Goal: Task Accomplishment & Management: Use online tool/utility

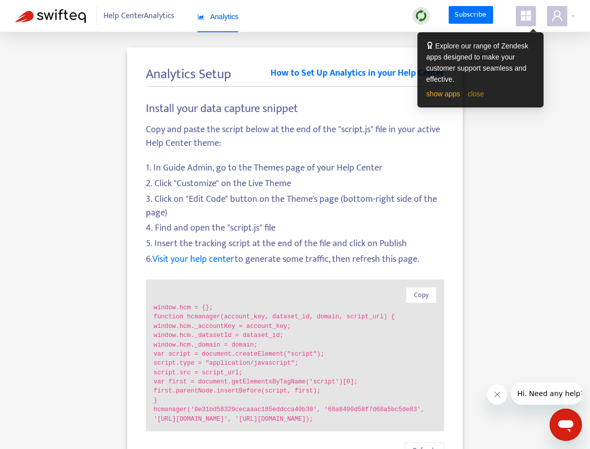
click at [469, 96] on link "close" at bounding box center [475, 94] width 17 height 8
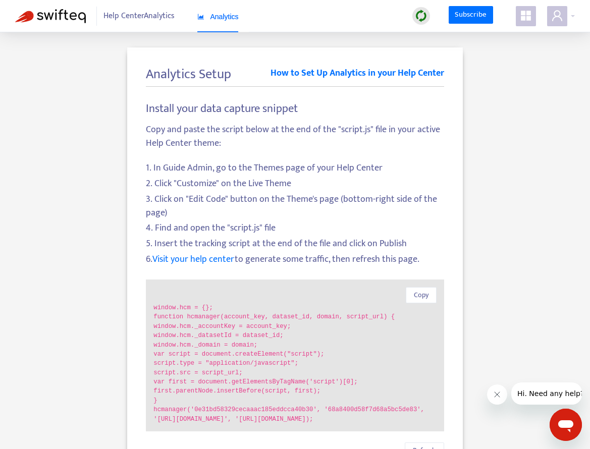
click at [520, 16] on icon "appstore" at bounding box center [526, 16] width 12 height 12
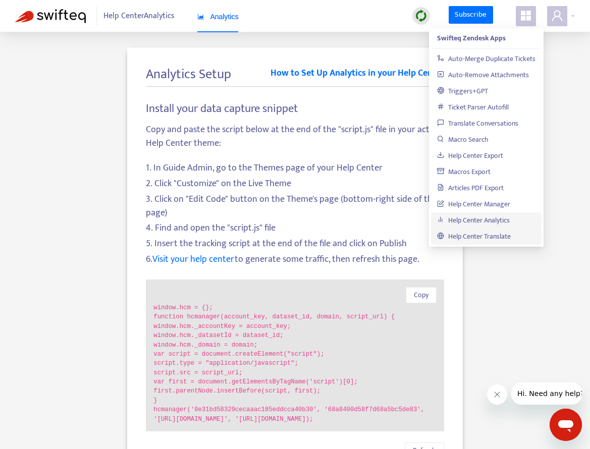
click at [479, 233] on link "Help Center Translate" at bounding box center [474, 237] width 74 height 12
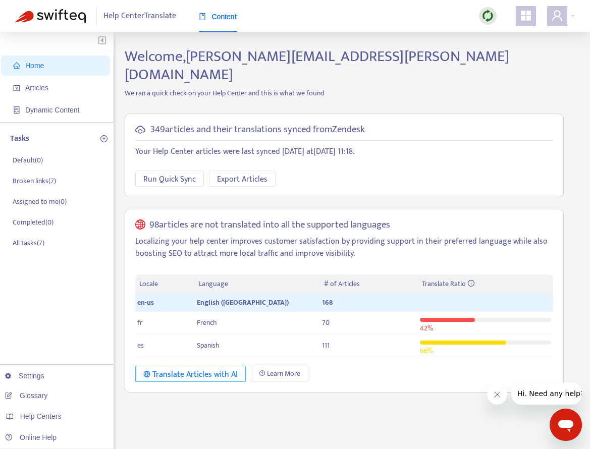
click at [226, 369] on div "Translate Articles with AI" at bounding box center [190, 375] width 94 height 13
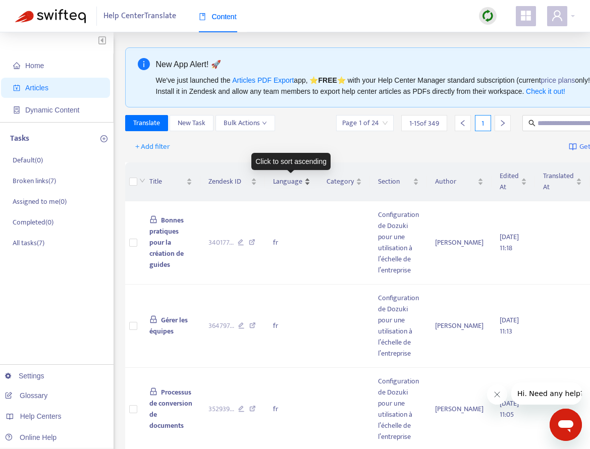
click at [293, 184] on span "Language" at bounding box center [287, 181] width 29 height 11
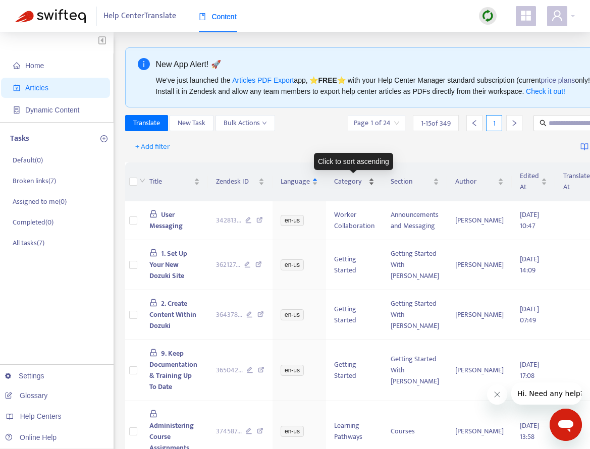
click at [355, 178] on span "Category" at bounding box center [350, 181] width 32 height 11
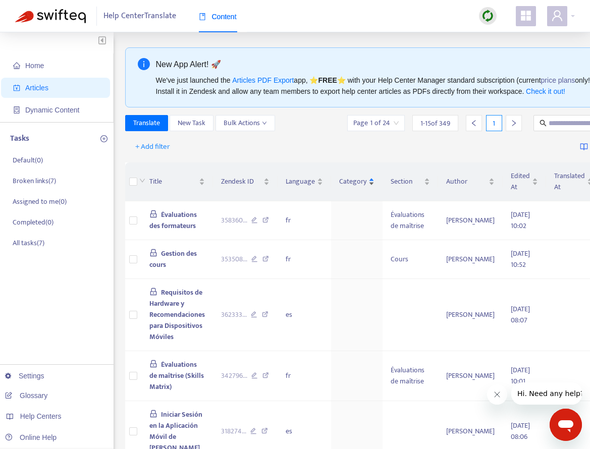
click at [355, 179] on span "Category" at bounding box center [352, 181] width 27 height 11
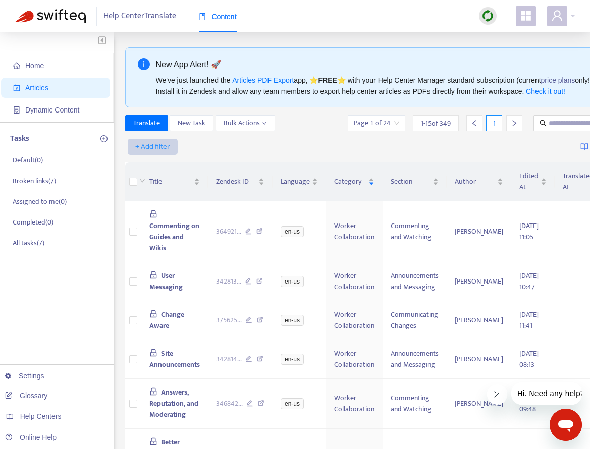
click at [161, 147] on span "+ Add filter" at bounding box center [152, 147] width 35 height 12
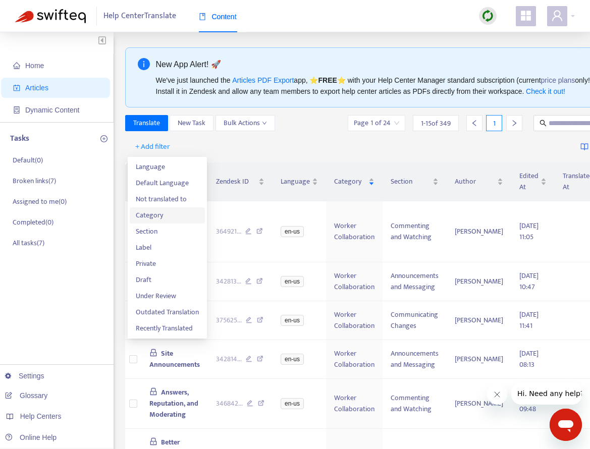
click at [165, 214] on span "Category" at bounding box center [167, 215] width 63 height 11
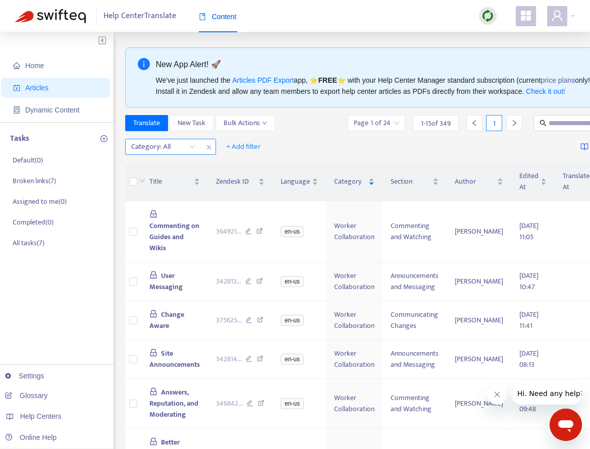
click at [177, 146] on div at bounding box center [158, 147] width 61 height 12
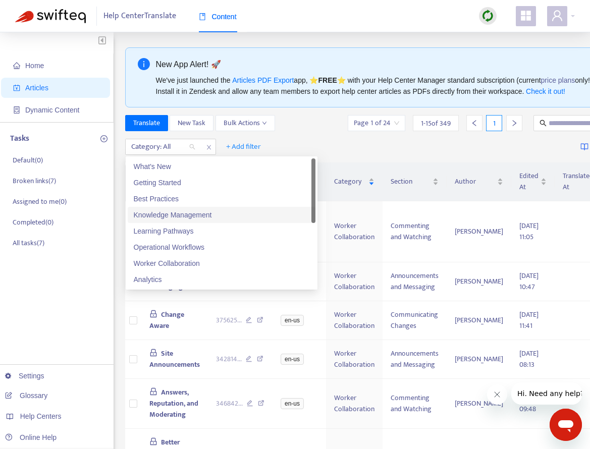
click at [187, 214] on div "Knowledge Management" at bounding box center [222, 215] width 176 height 11
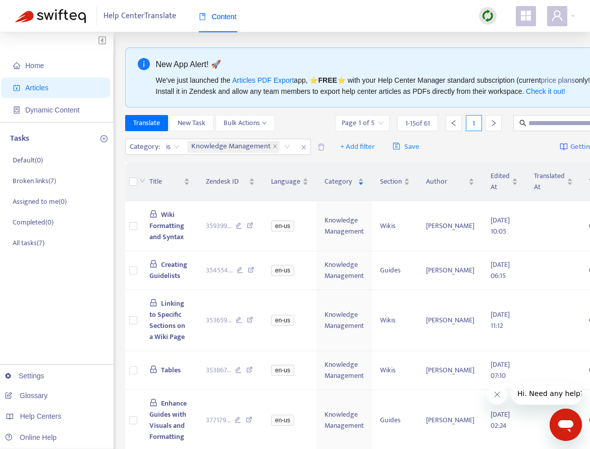
click at [459, 150] on div "Category : is Knowledge Management Knowledge Management + Add filter Save Getti…" at bounding box center [395, 147] width 540 height 24
click at [345, 145] on span "+ Add filter" at bounding box center [357, 147] width 35 height 12
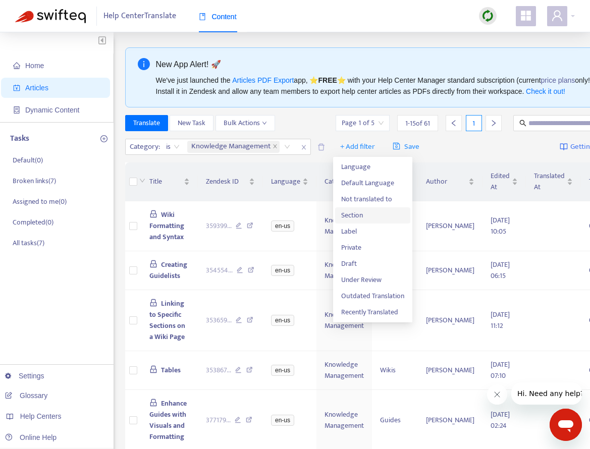
click at [361, 214] on span "Section" at bounding box center [372, 215] width 63 height 11
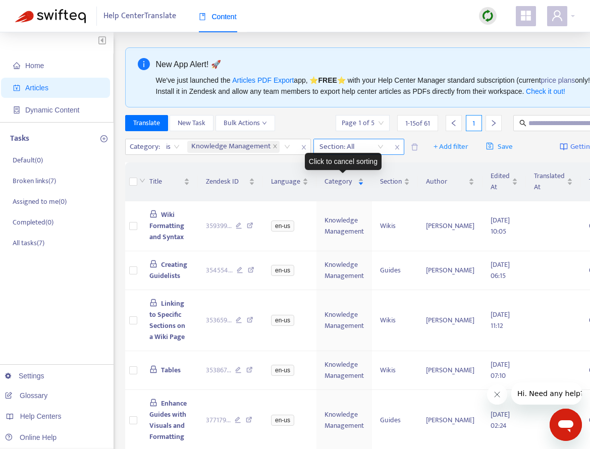
click at [377, 149] on div at bounding box center [346, 147] width 61 height 12
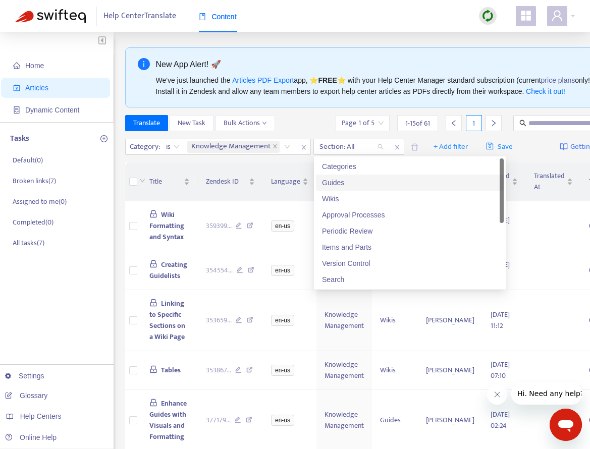
click at [365, 177] on div "Guides" at bounding box center [410, 182] width 176 height 11
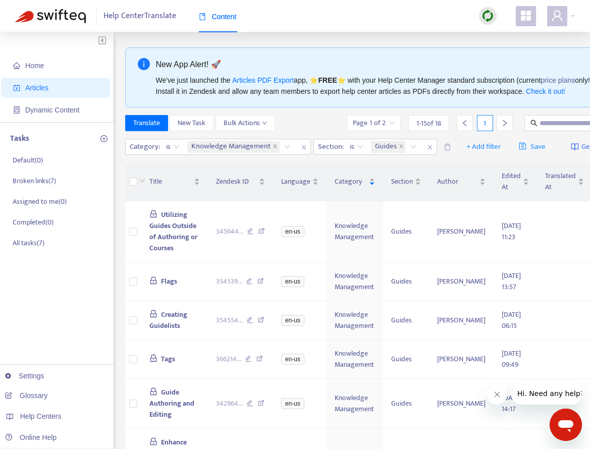
click at [373, 154] on div "Category : is Knowledge Management Section : is Guides" at bounding box center [281, 147] width 312 height 16
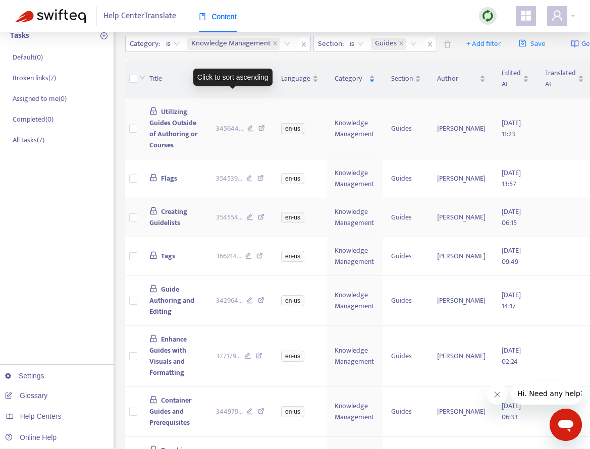
scroll to position [135, 0]
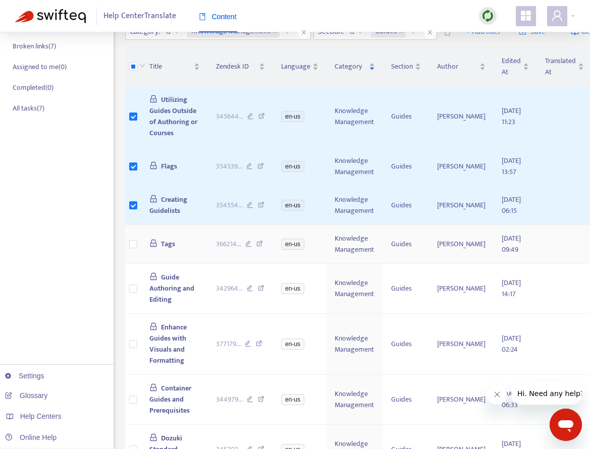
click at [136, 264] on td at bounding box center [133, 244] width 16 height 39
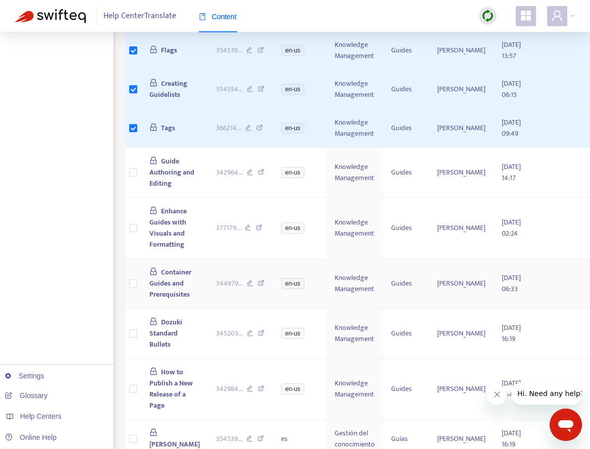
scroll to position [269, 0]
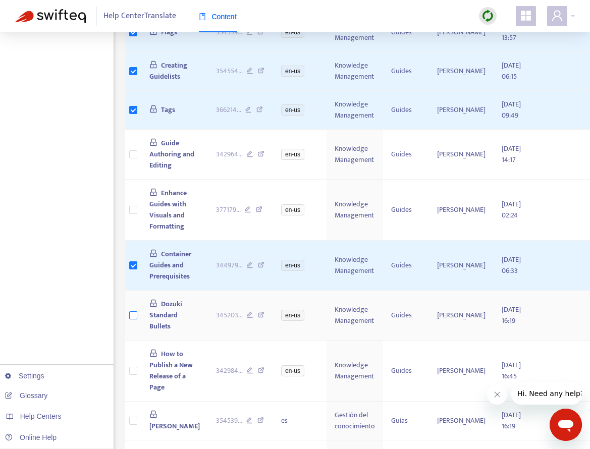
click at [135, 321] on label at bounding box center [133, 315] width 8 height 11
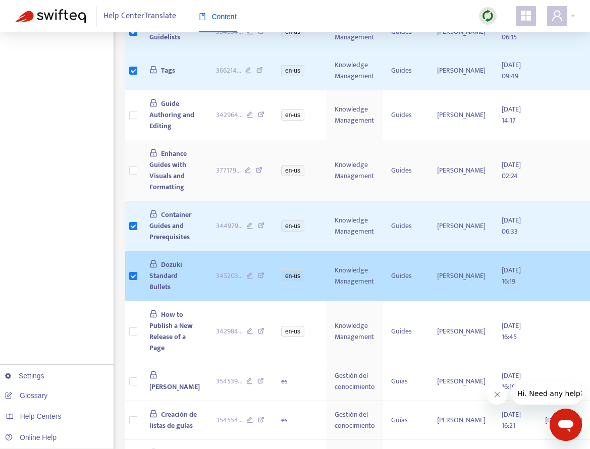
scroll to position [337, 0]
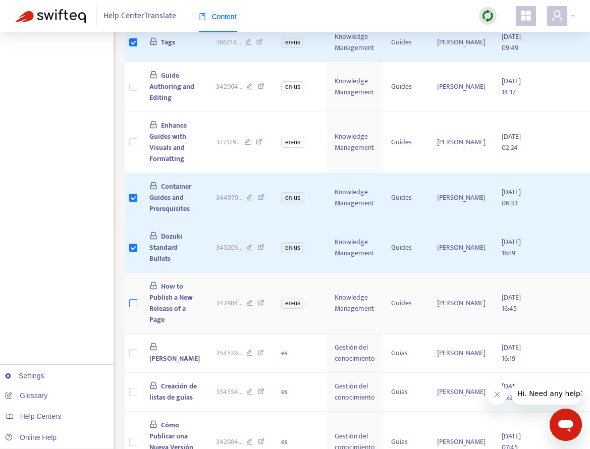
click at [132, 309] on label at bounding box center [133, 303] width 8 height 11
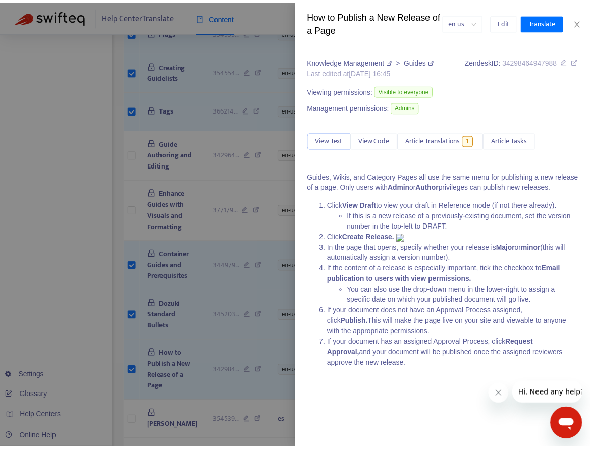
scroll to position [67, 0]
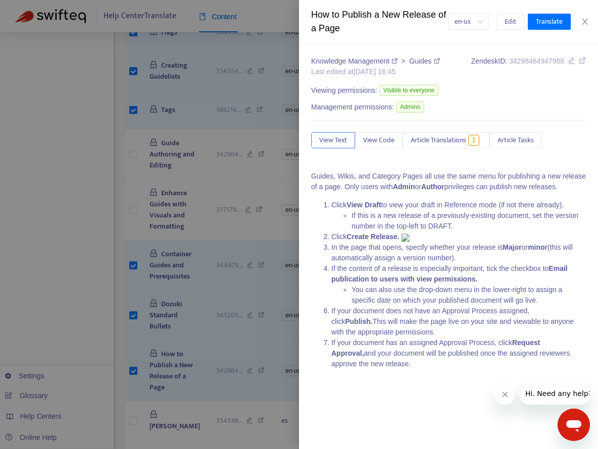
click at [279, 192] on div at bounding box center [299, 224] width 598 height 449
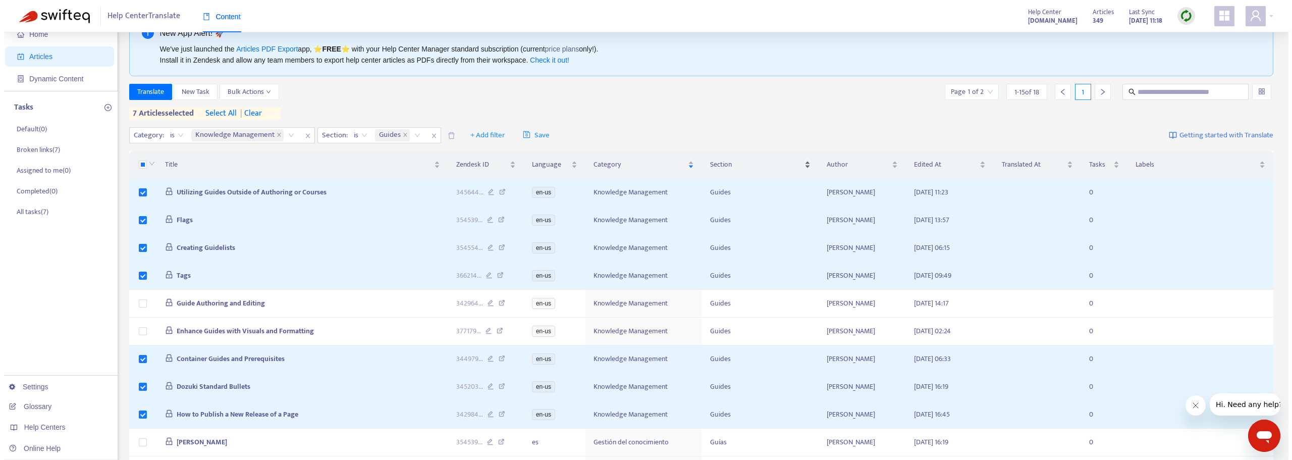
scroll to position [30, 0]
click at [159, 96] on span "Translate" at bounding box center [146, 93] width 27 height 11
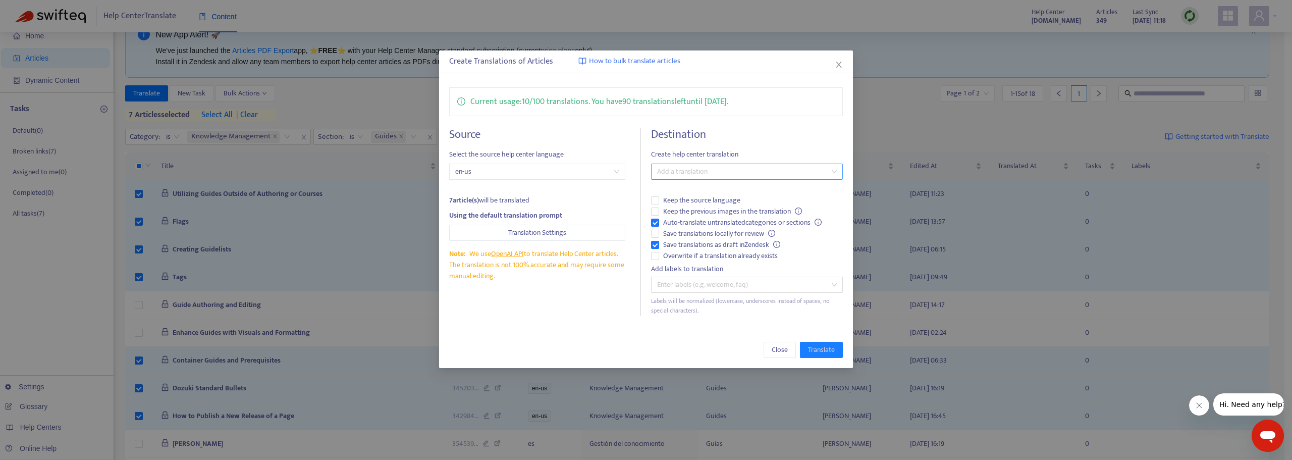
click at [597, 172] on div at bounding box center [742, 172] width 177 height 12
click at [597, 204] on div "French ( fr )" at bounding box center [747, 207] width 176 height 11
click at [597, 337] on div "Close Translate" at bounding box center [646, 350] width 414 height 36
click at [575, 237] on button "Translation Settings" at bounding box center [537, 233] width 176 height 16
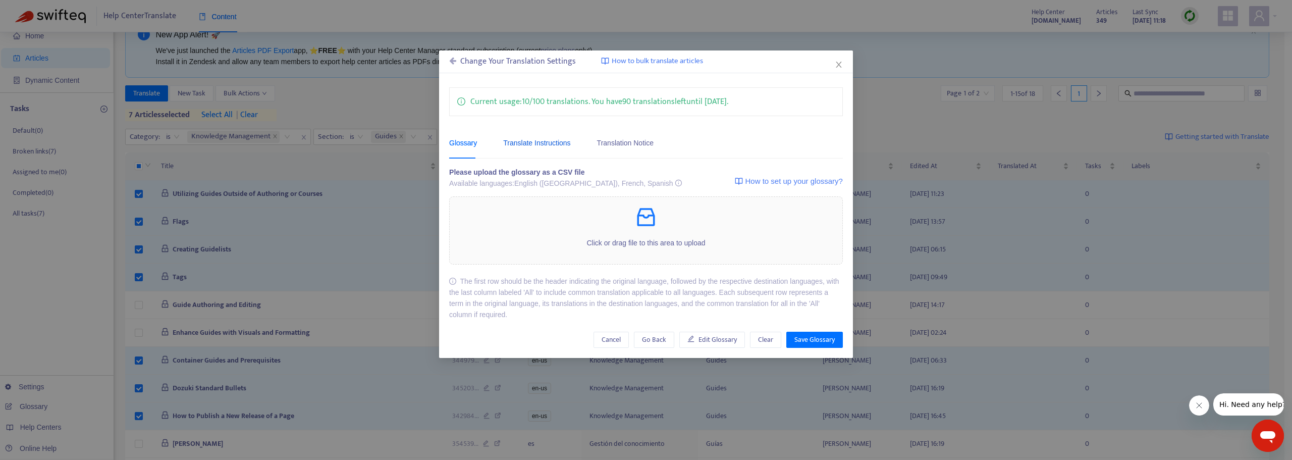
click at [559, 143] on div "Translate Instructions" at bounding box center [536, 142] width 67 height 11
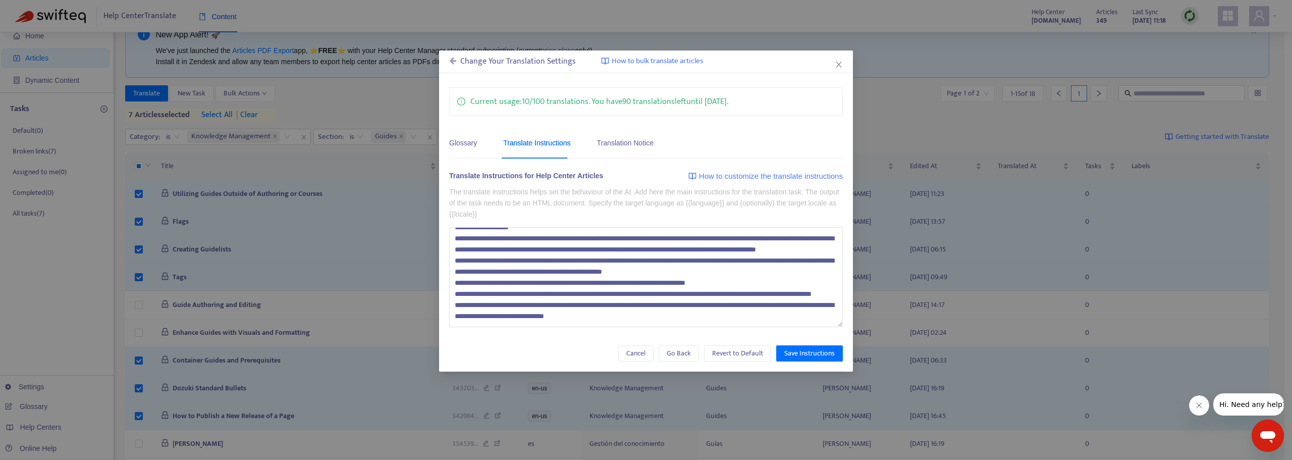
scroll to position [78, 0]
click at [597, 152] on div "Translation Notice" at bounding box center [625, 143] width 57 height 31
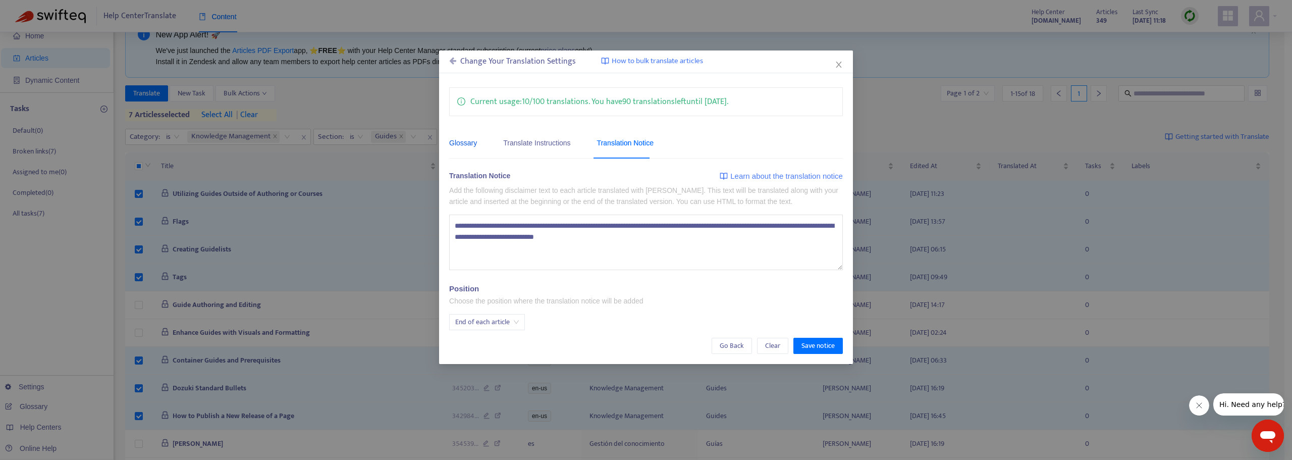
click at [469, 143] on div "Glossary" at bounding box center [463, 142] width 28 height 11
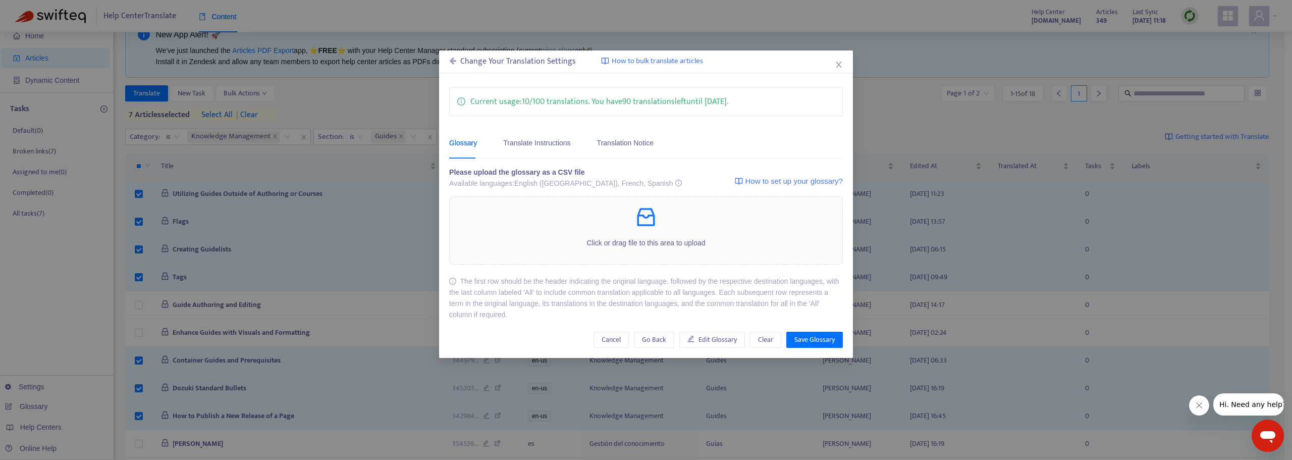
click at [453, 58] on icon at bounding box center [452, 61] width 7 height 8
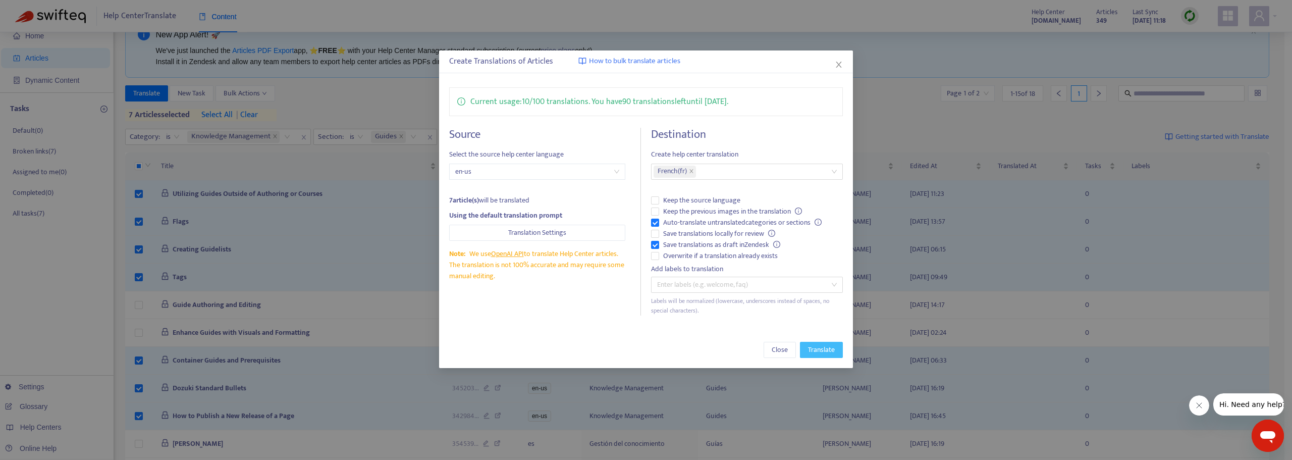
click at [597, 350] on span "Translate" at bounding box center [821, 349] width 27 height 11
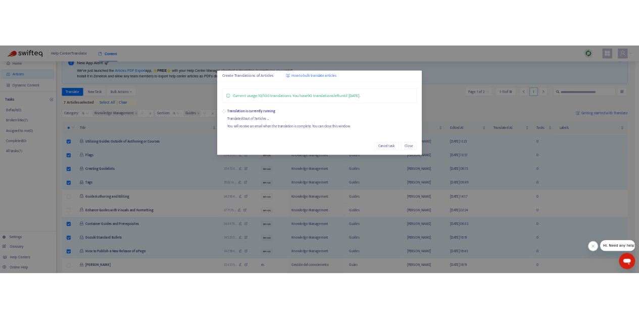
scroll to position [30, 0]
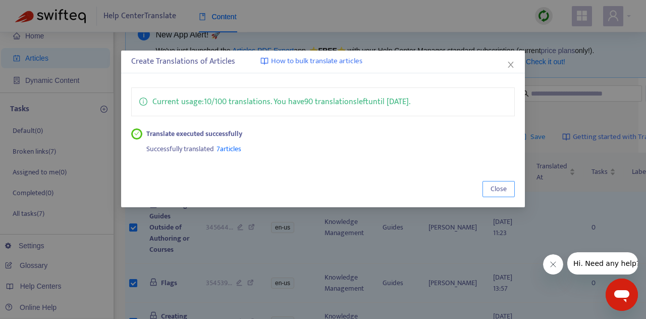
click at [494, 187] on span "Close" at bounding box center [499, 188] width 16 height 11
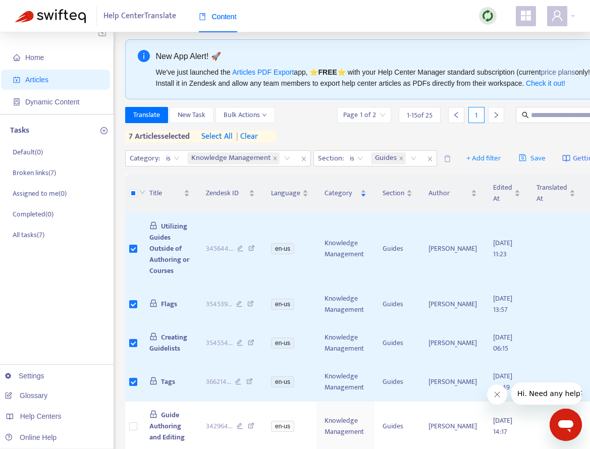
scroll to position [0, 0]
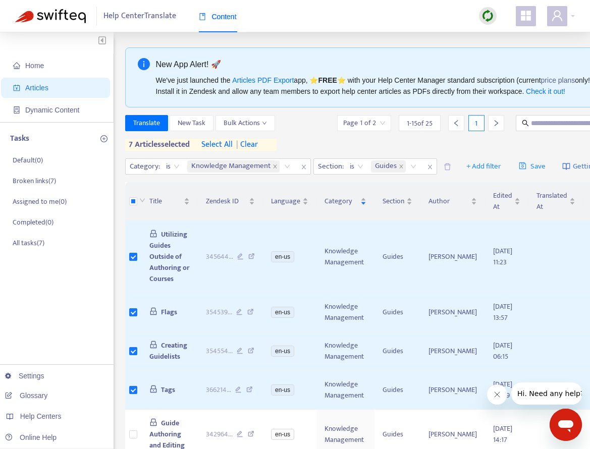
click at [330, 151] on div "Translate New Task Bulk Actions Page 1 of 2 1 - 15 of 25 1 7 articles selected …" at bounding box center [396, 133] width 542 height 36
